Goal: Check status: Check status

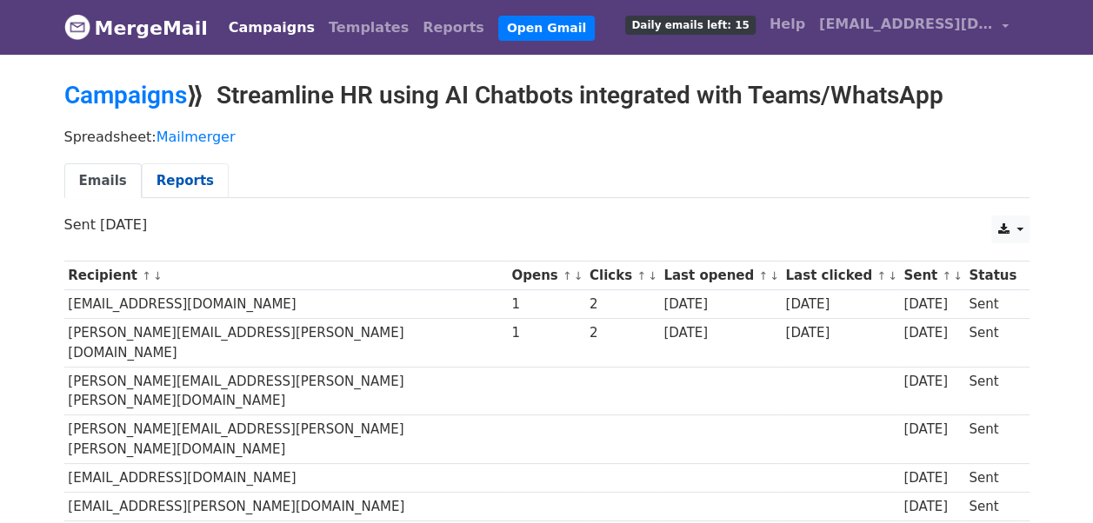
click at [176, 175] on link "Reports" at bounding box center [185, 181] width 87 height 36
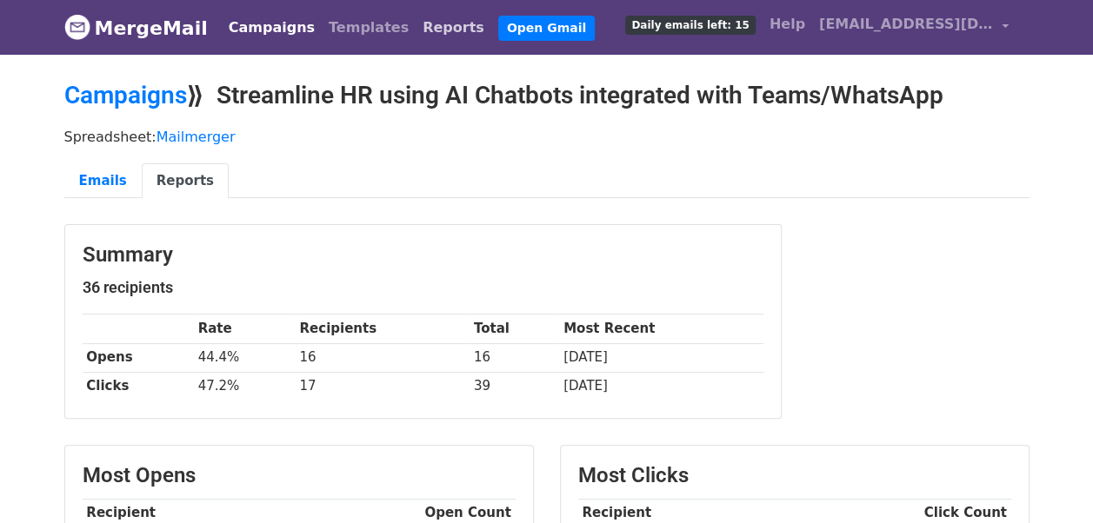
click at [416, 30] on link "Reports" at bounding box center [454, 27] width 76 height 35
click at [139, 103] on link "Campaigns" at bounding box center [125, 95] width 123 height 29
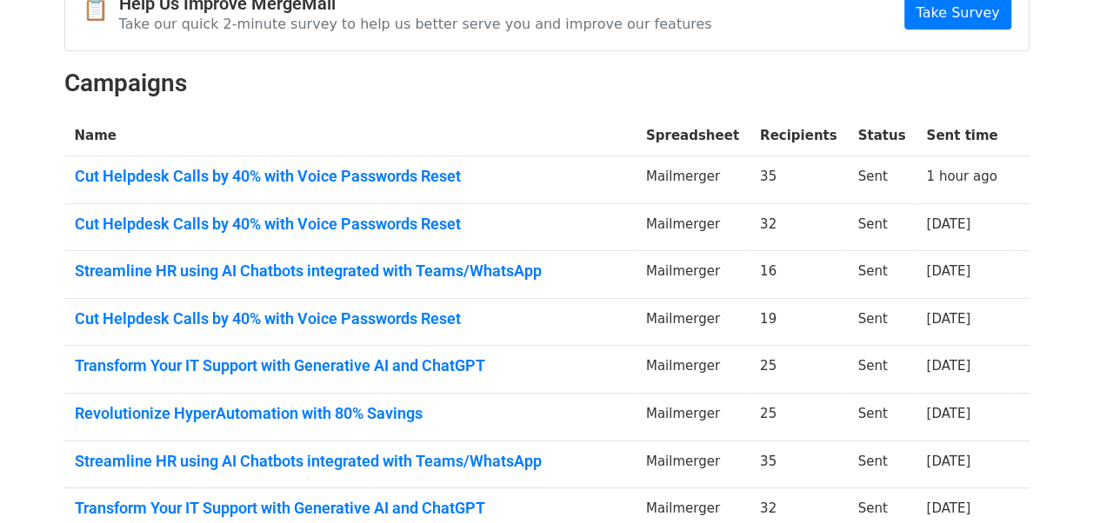
scroll to position [198, 0]
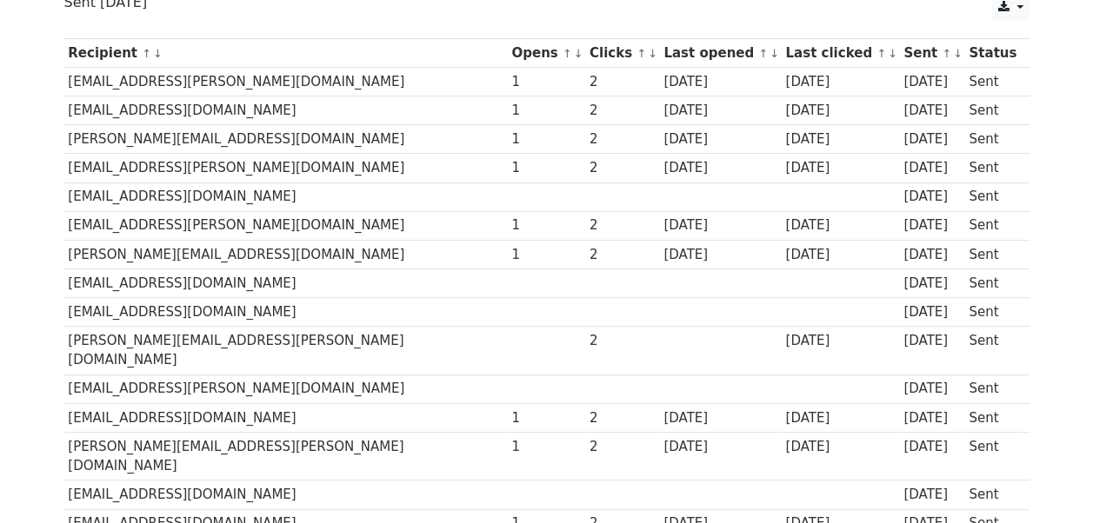
scroll to position [216, 0]
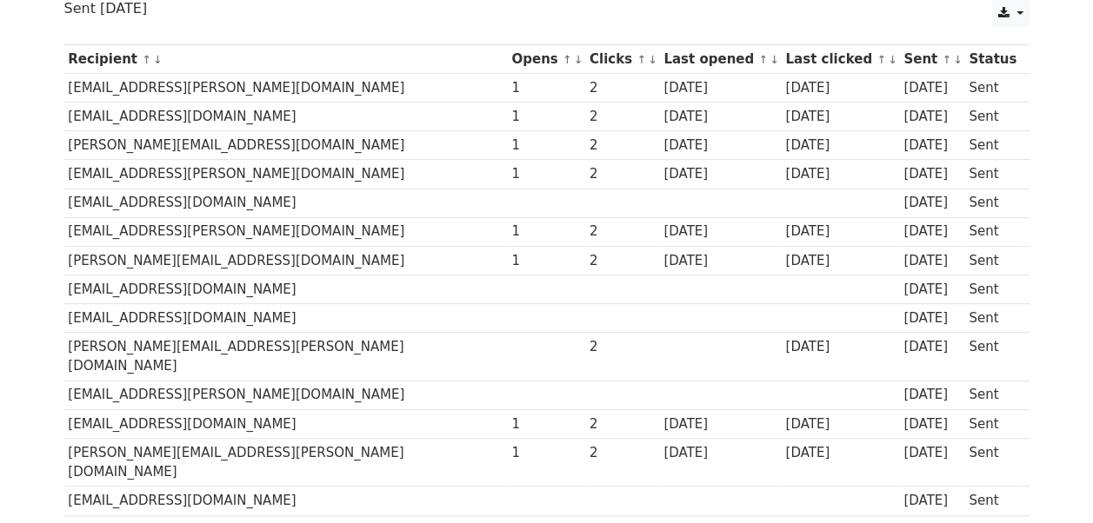
drag, startPoint x: 280, startPoint y: 115, endPoint x: 69, endPoint y: 110, distance: 211.3
click at [69, 110] on td "vmchinanavar@tataautocomp.com" at bounding box center [285, 117] width 443 height 29
copy td "vmchinanavar@tataautocomp.com"
click at [0, 236] on html "MergeMail Campaigns Templates Reports Open Gmail Daily emails left: 15 Help sne…" at bounding box center [546, 524] width 1093 height 1480
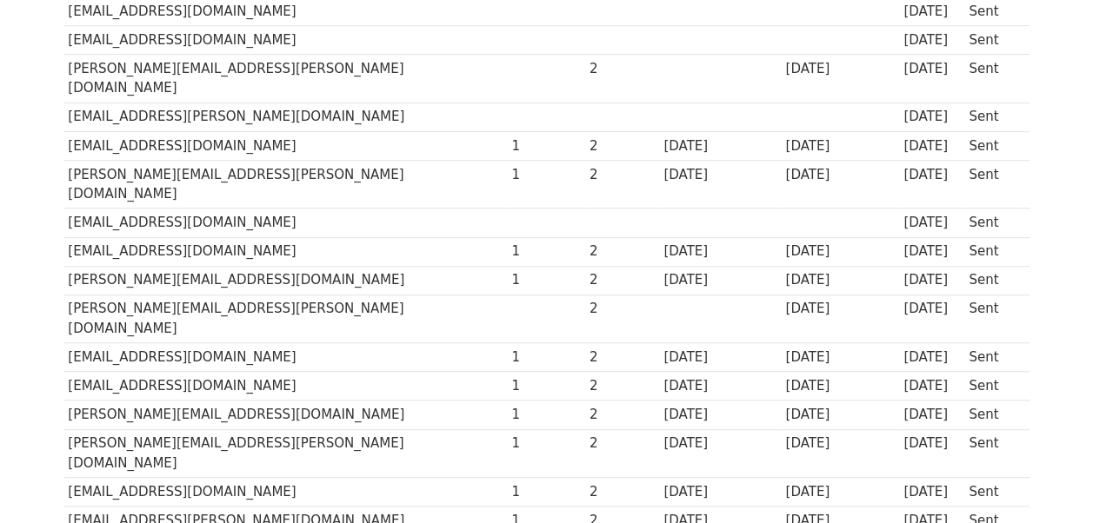
scroll to position [529, 0]
